Goal: Task Accomplishment & Management: Use online tool/utility

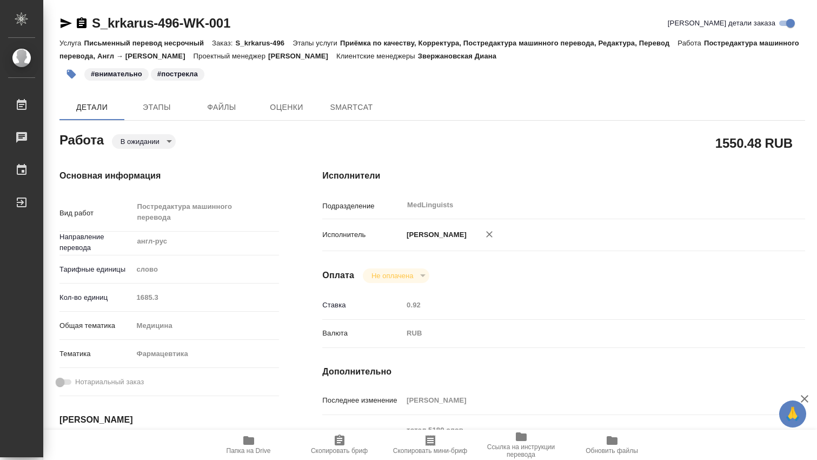
type textarea "x"
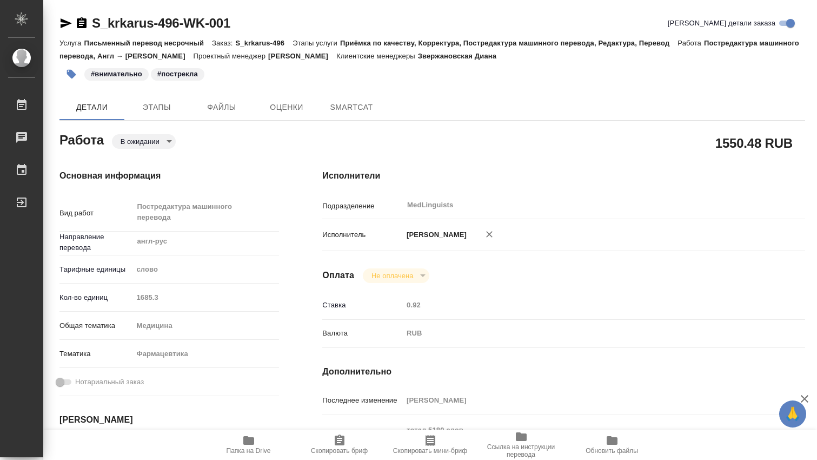
type textarea "x"
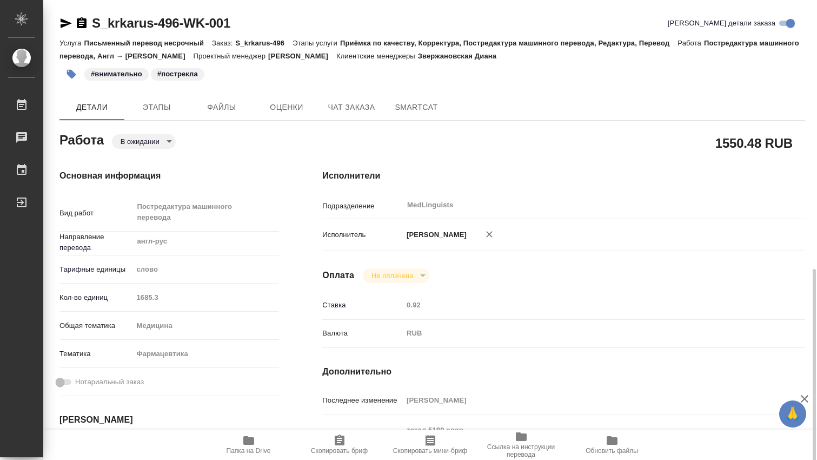
scroll to position [180, 0]
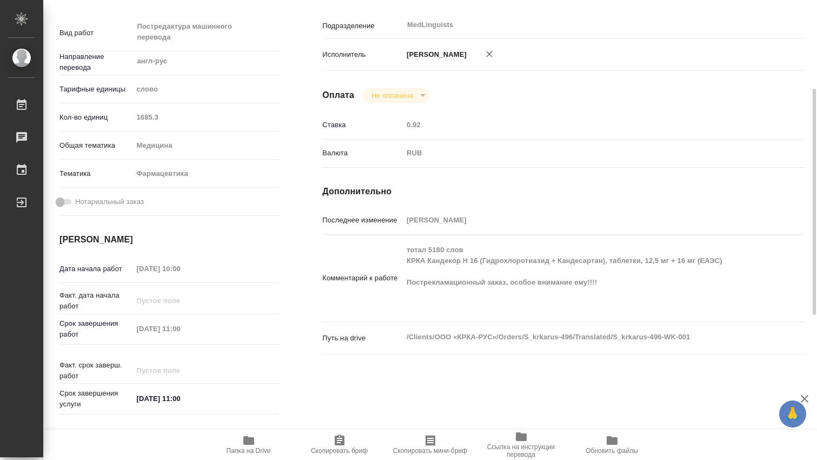
type textarea "x"
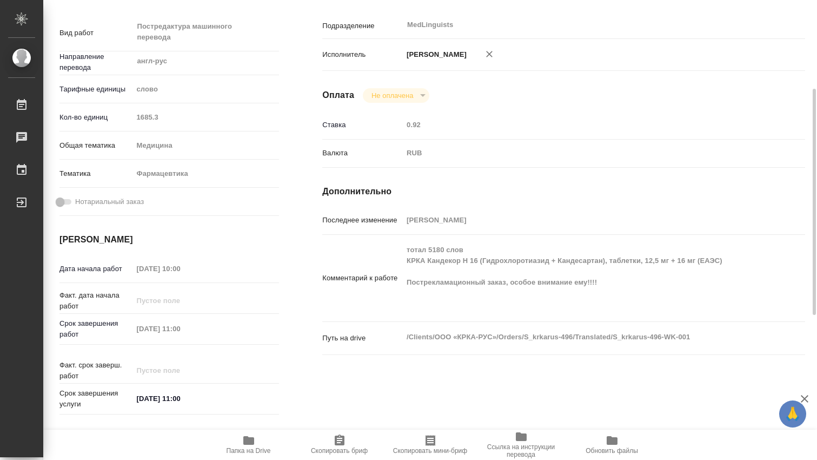
type textarea "x"
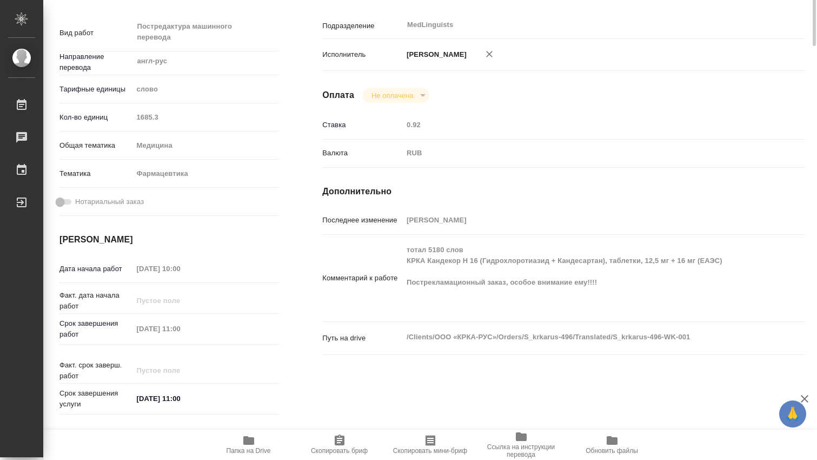
scroll to position [0, 0]
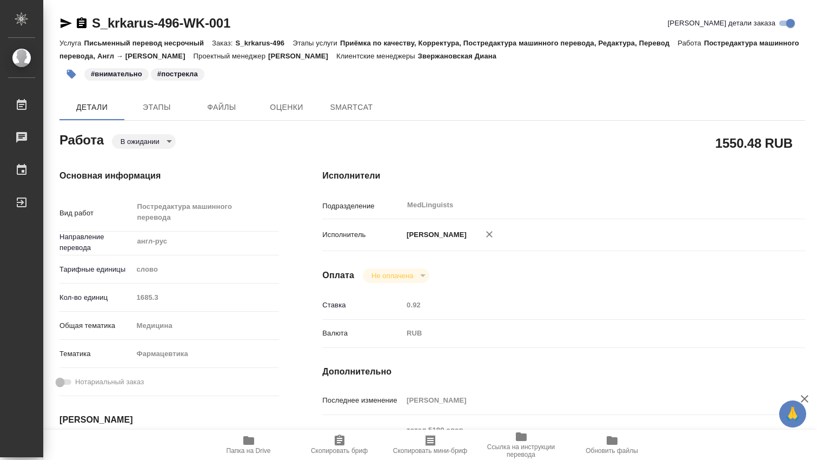
type textarea "x"
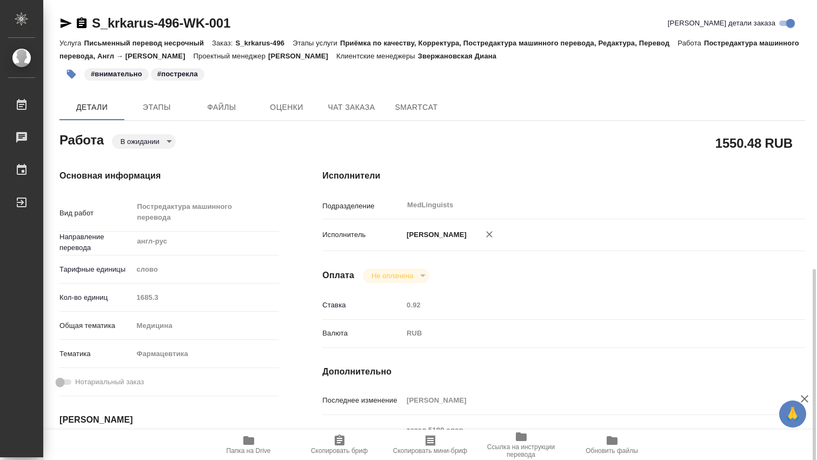
scroll to position [180, 0]
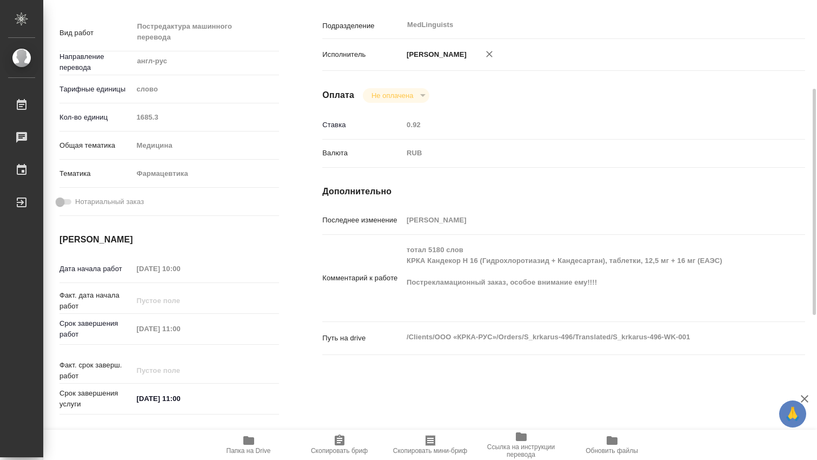
type textarea "x"
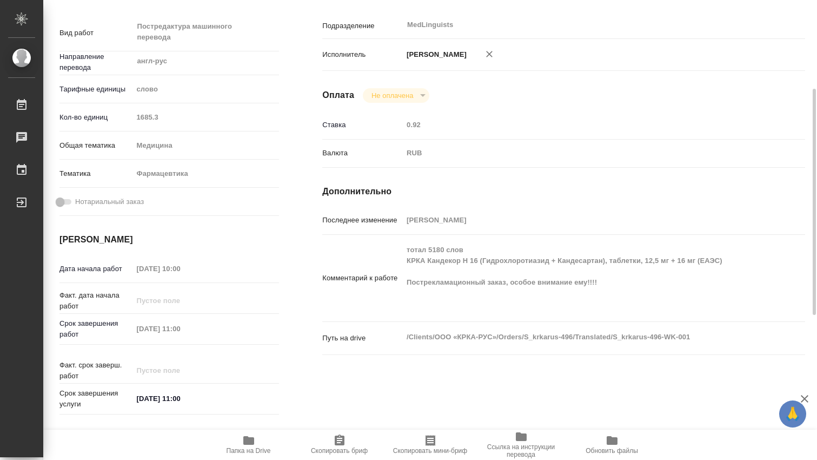
scroll to position [0, 0]
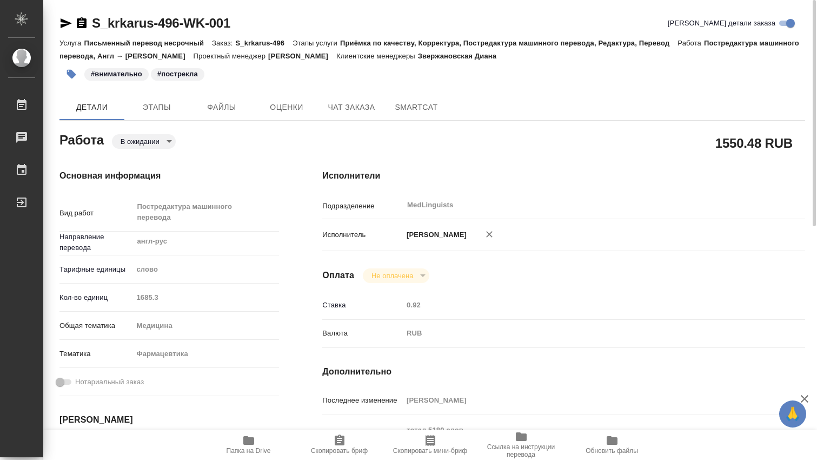
type textarea "x"
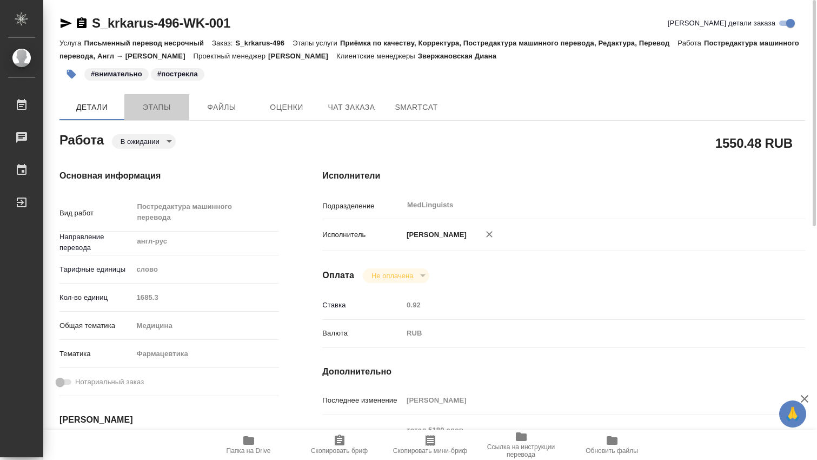
drag, startPoint x: 157, startPoint y: 104, endPoint x: 193, endPoint y: 124, distance: 41.1
click at [157, 105] on span "Этапы" at bounding box center [157, 108] width 52 height 14
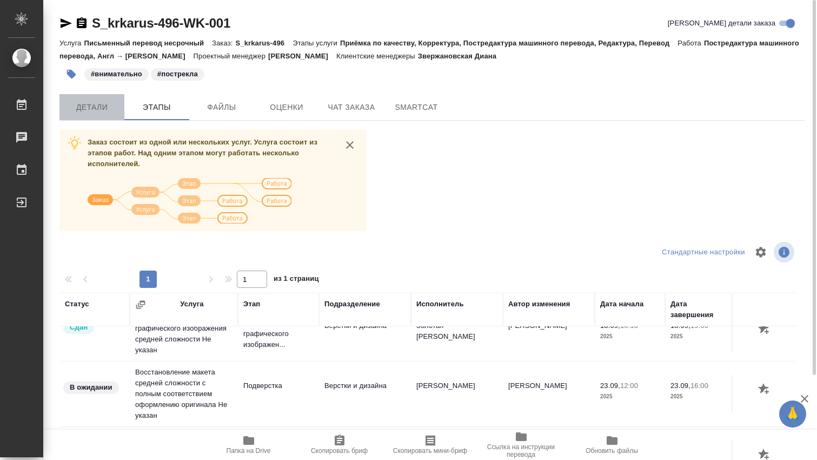
click at [108, 112] on span "Детали" at bounding box center [92, 108] width 52 height 14
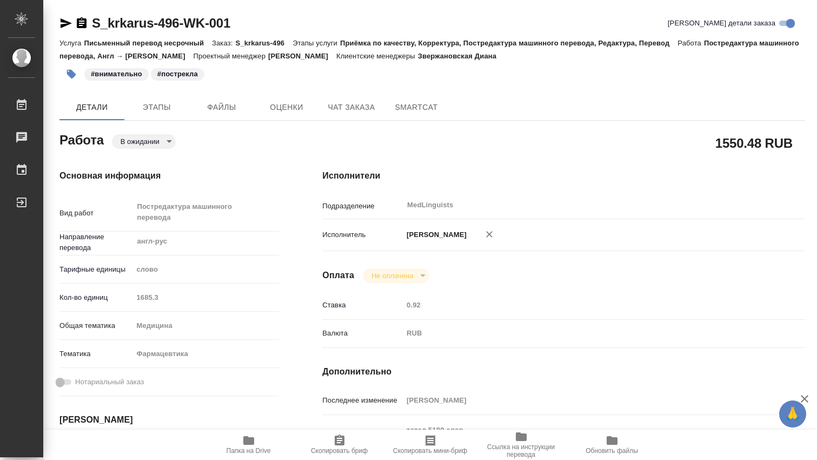
type textarea "x"
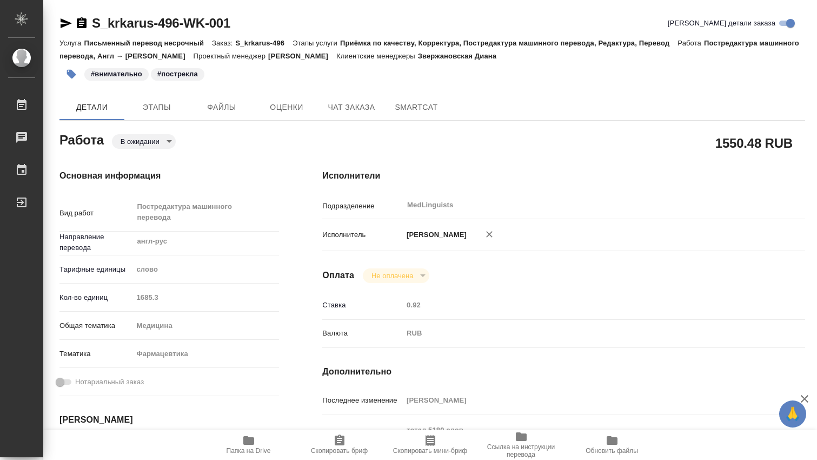
type textarea "x"
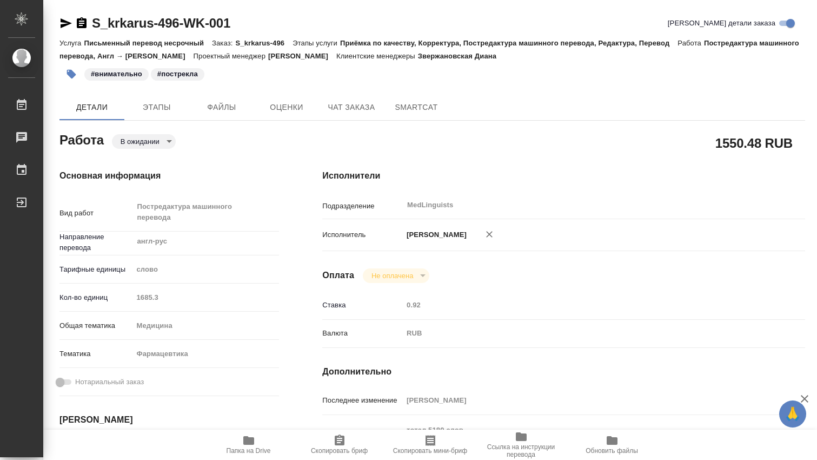
type textarea "x"
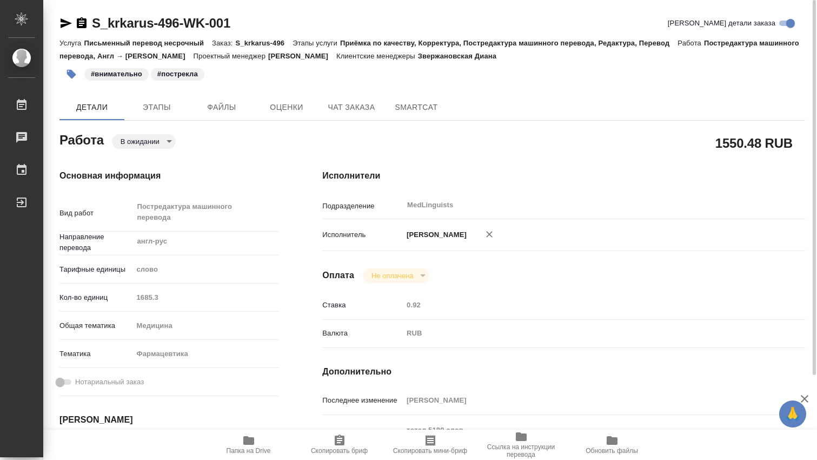
scroll to position [180, 0]
